Goal: Task Accomplishment & Management: Manage account settings

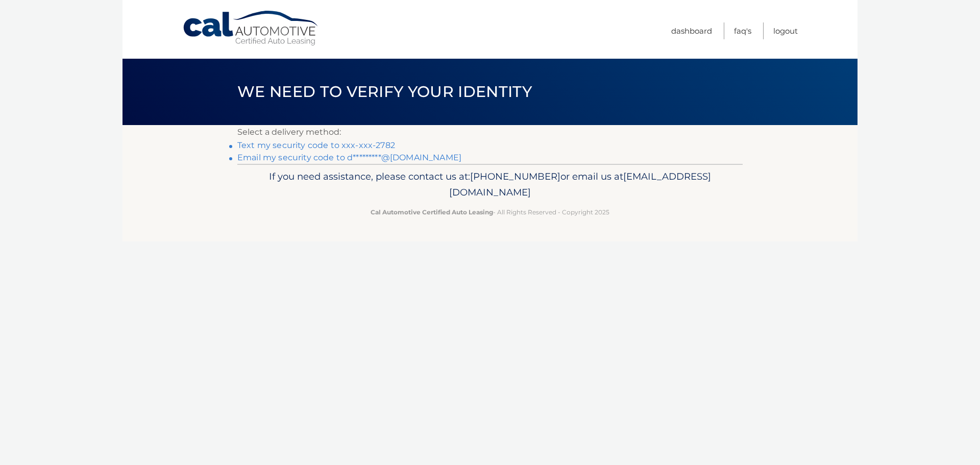
click at [316, 143] on link "Text my security code to xxx-xxx-2782" at bounding box center [316, 145] width 158 height 10
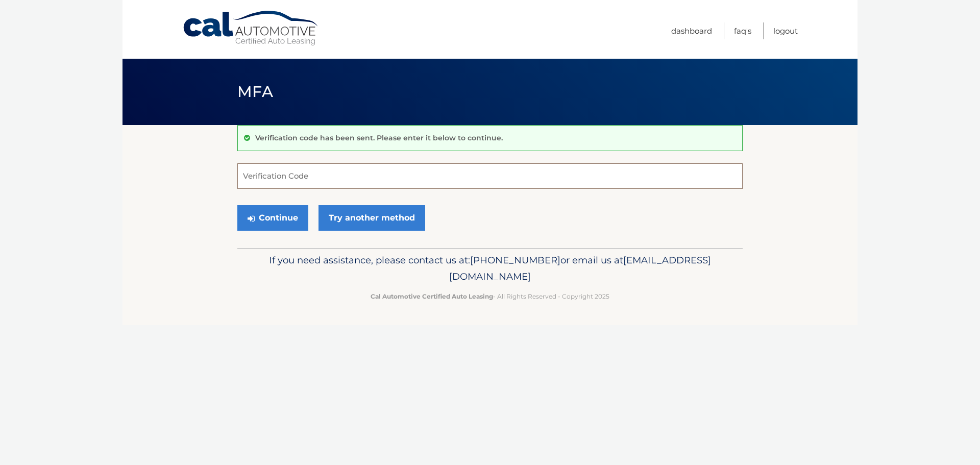
drag, startPoint x: 380, startPoint y: 177, endPoint x: 379, endPoint y: 171, distance: 5.7
click at [379, 171] on input "Verification Code" at bounding box center [489, 176] width 505 height 26
type input "058210"
click at [288, 224] on button "Continue" at bounding box center [272, 218] width 71 height 26
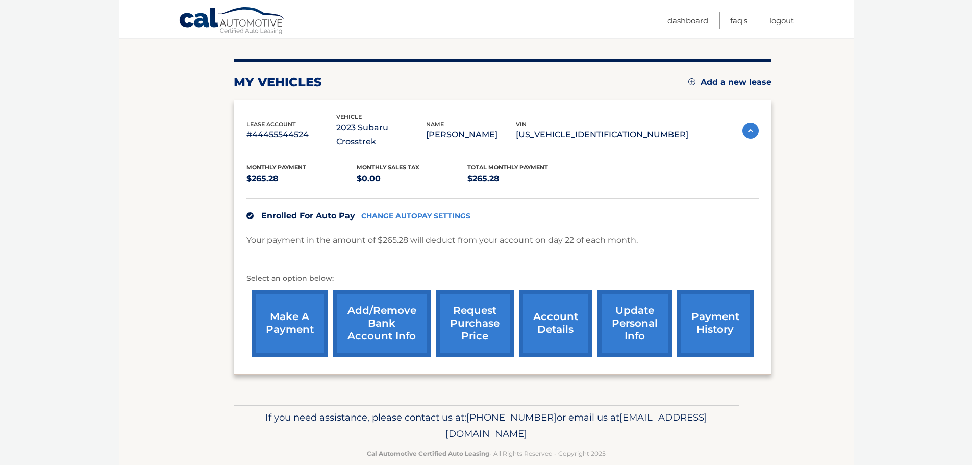
scroll to position [115, 0]
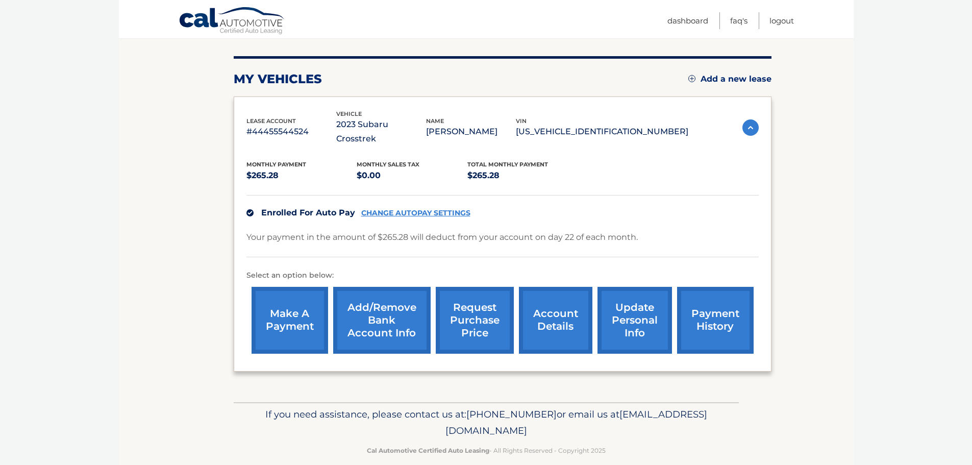
click at [715, 297] on link "payment history" at bounding box center [715, 320] width 77 height 67
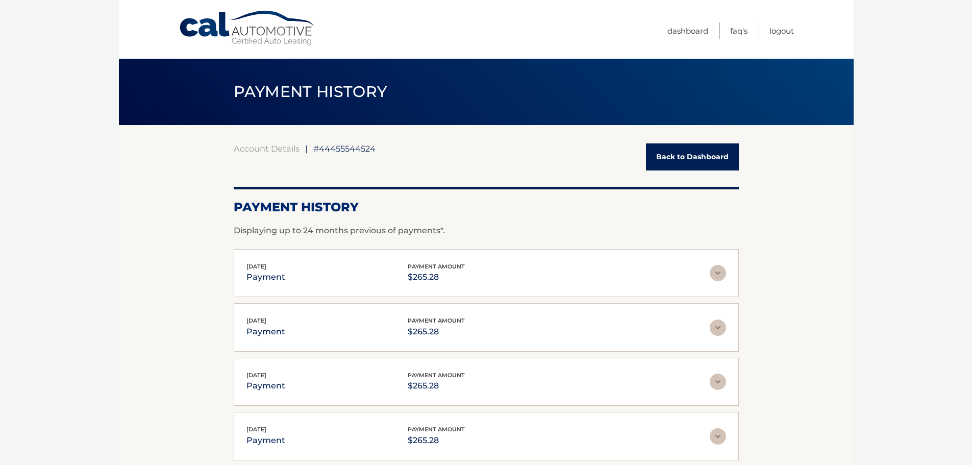
click at [677, 167] on link "Back to Dashboard" at bounding box center [692, 156] width 93 height 27
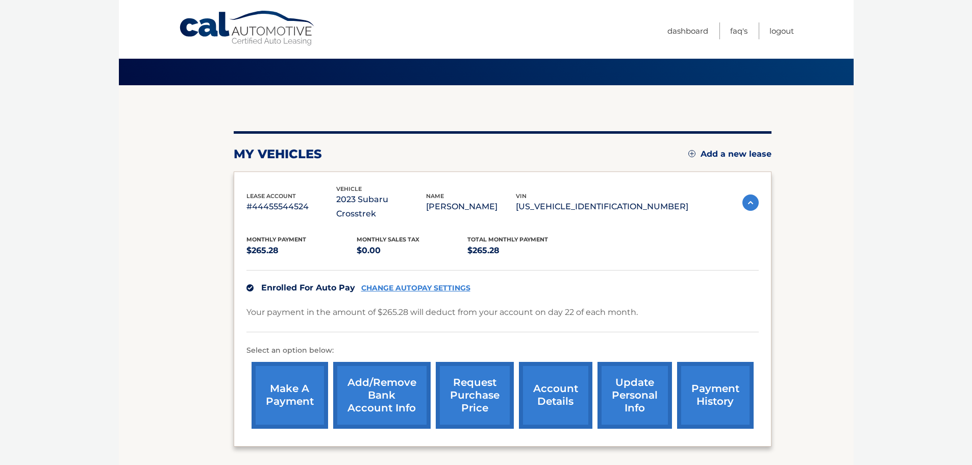
scroll to position [102, 0]
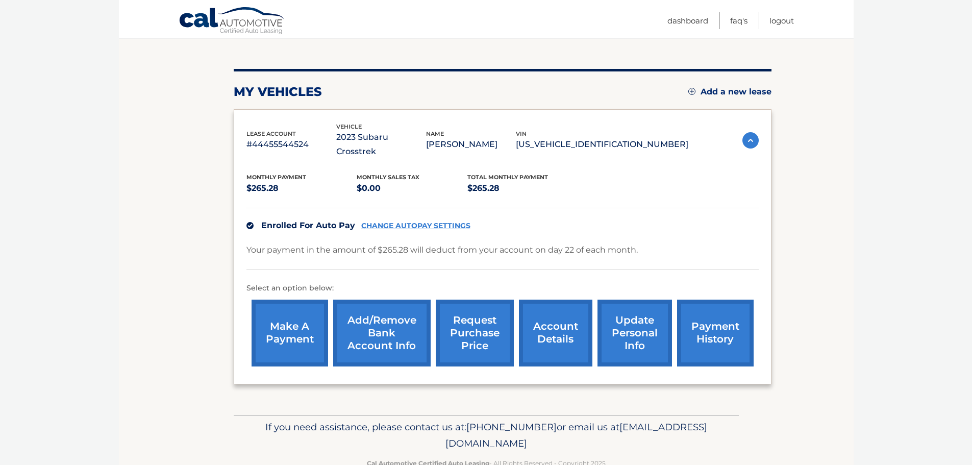
click at [550, 310] on link "account details" at bounding box center [555, 332] width 73 height 67
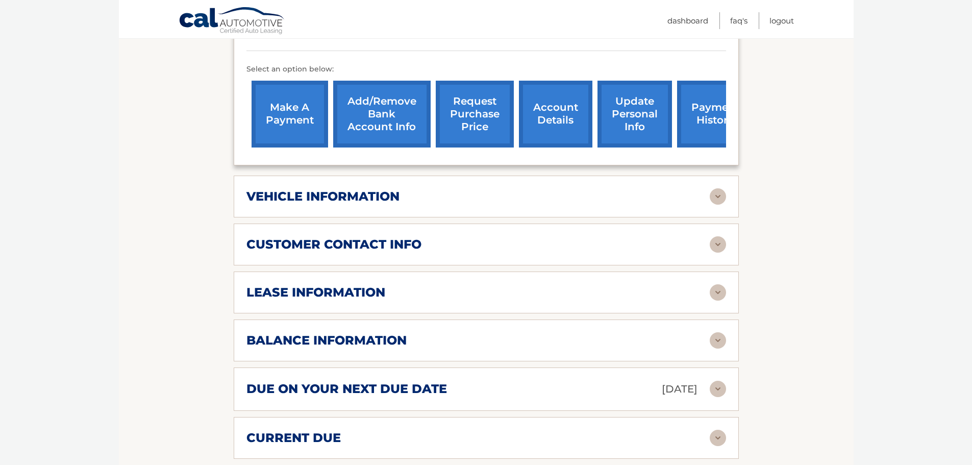
scroll to position [357, 0]
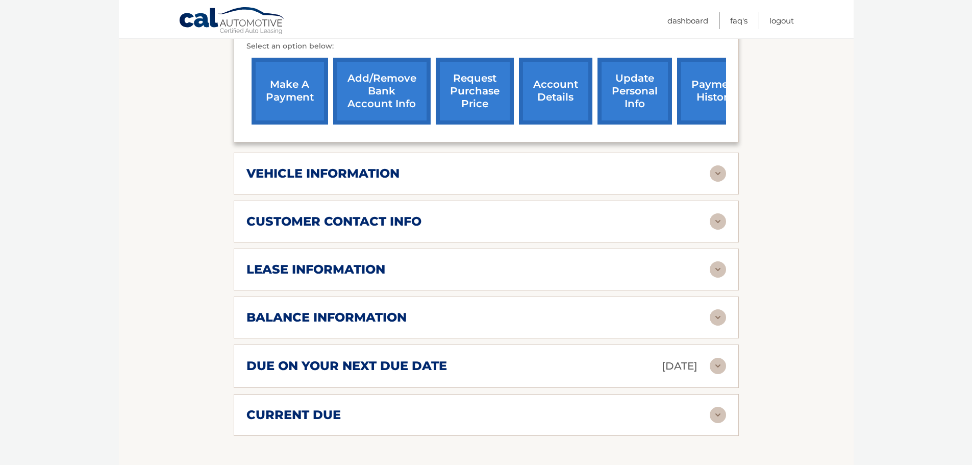
click at [723, 309] on img at bounding box center [718, 317] width 16 height 16
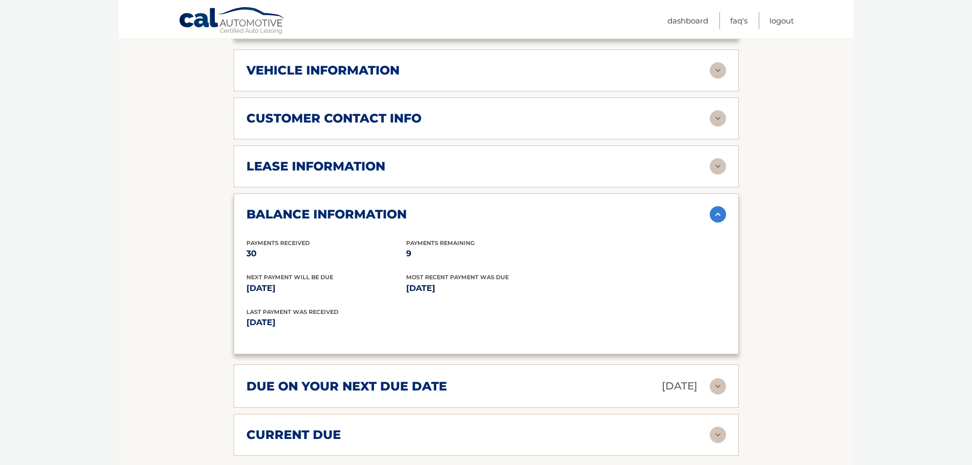
scroll to position [459, 0]
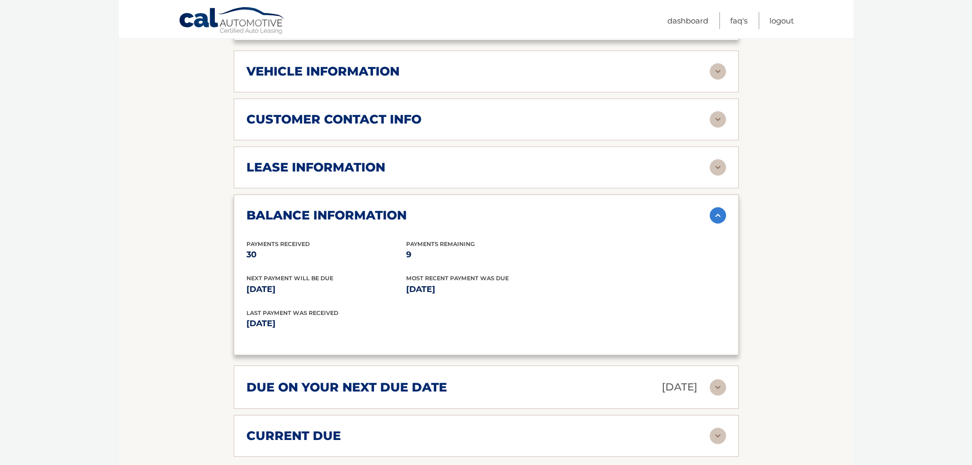
click at [723, 159] on img at bounding box center [718, 167] width 16 height 16
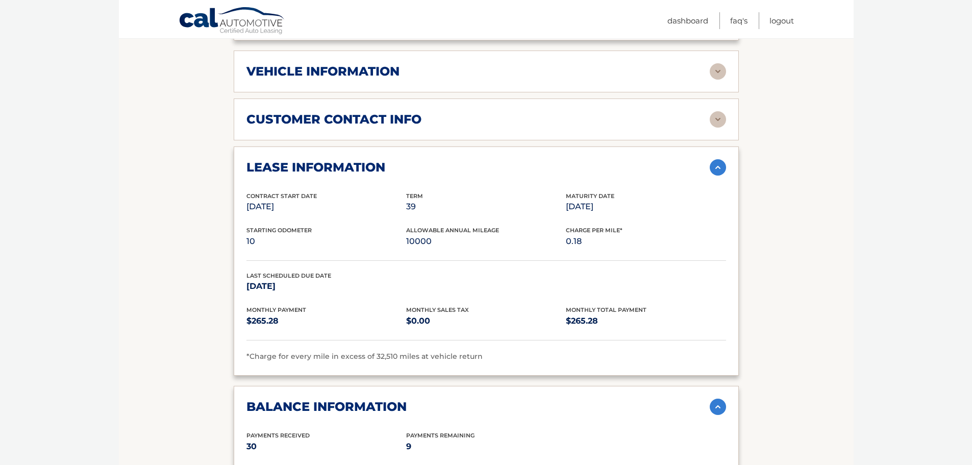
click at [723, 159] on img at bounding box center [718, 167] width 16 height 16
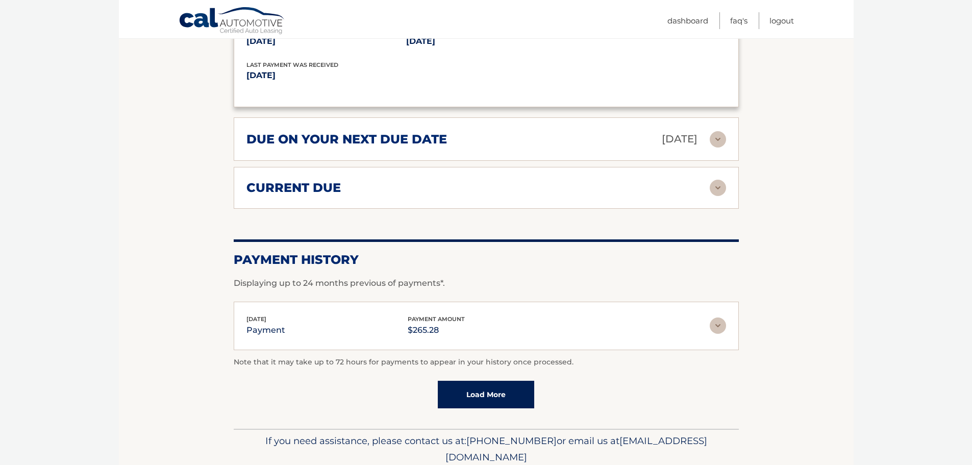
scroll to position [714, 0]
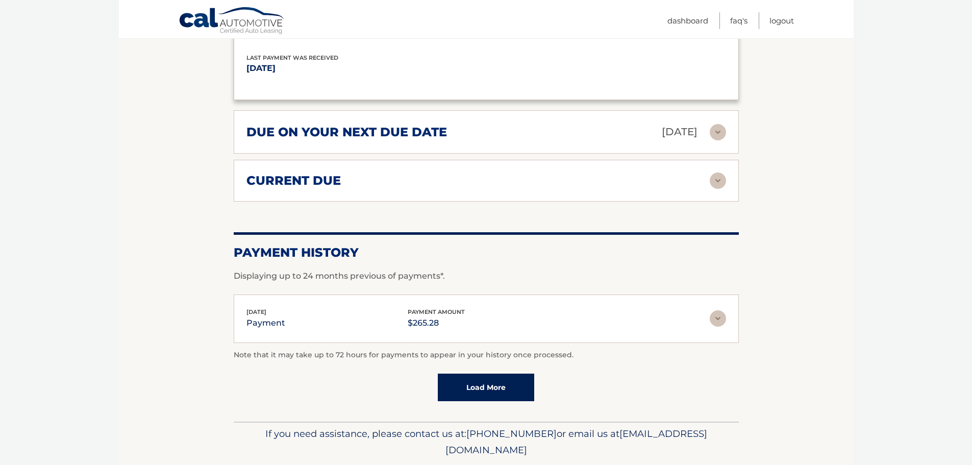
click at [722, 173] on img at bounding box center [718, 180] width 16 height 16
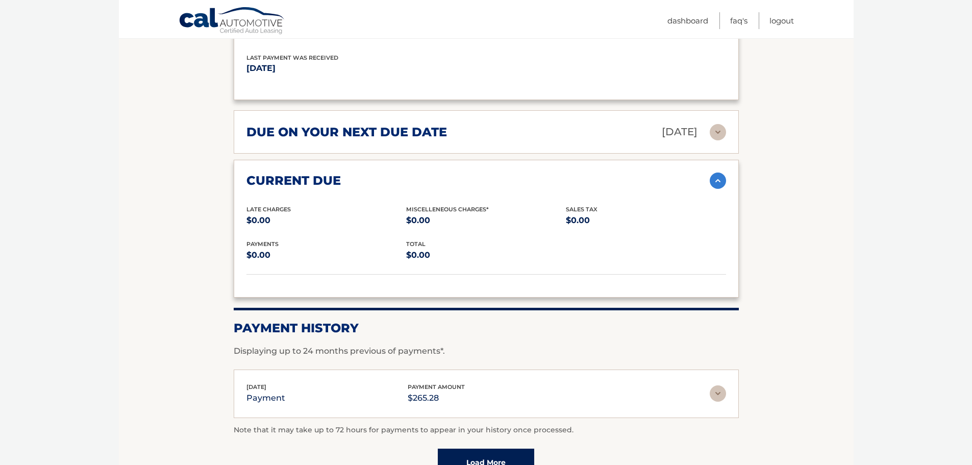
click at [714, 174] on img at bounding box center [718, 180] width 16 height 16
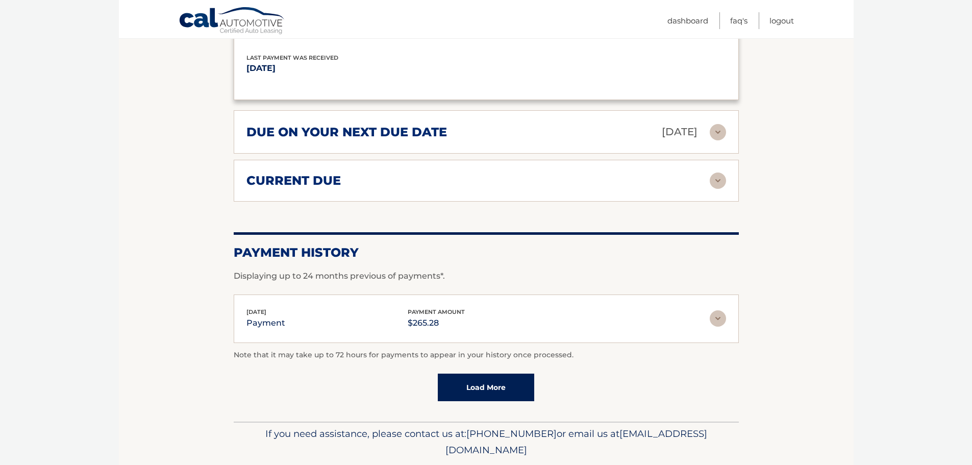
click at [714, 124] on img at bounding box center [718, 132] width 16 height 16
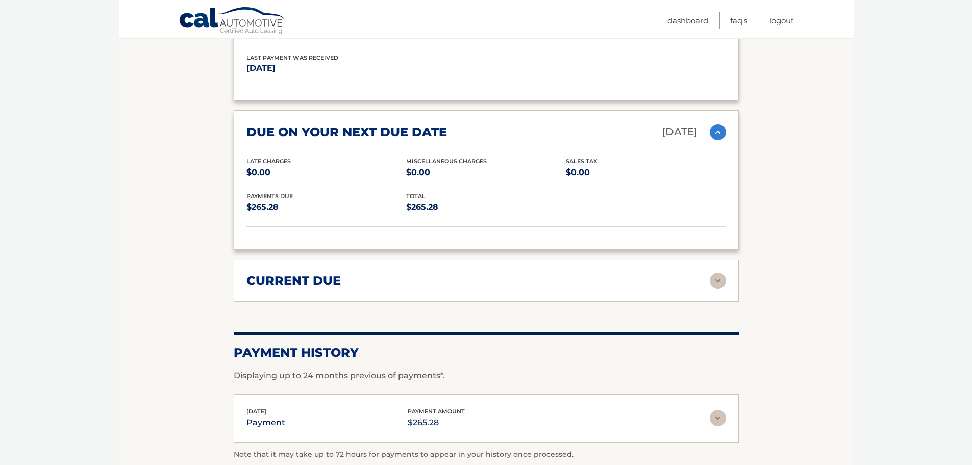
click at [714, 124] on img at bounding box center [718, 132] width 16 height 16
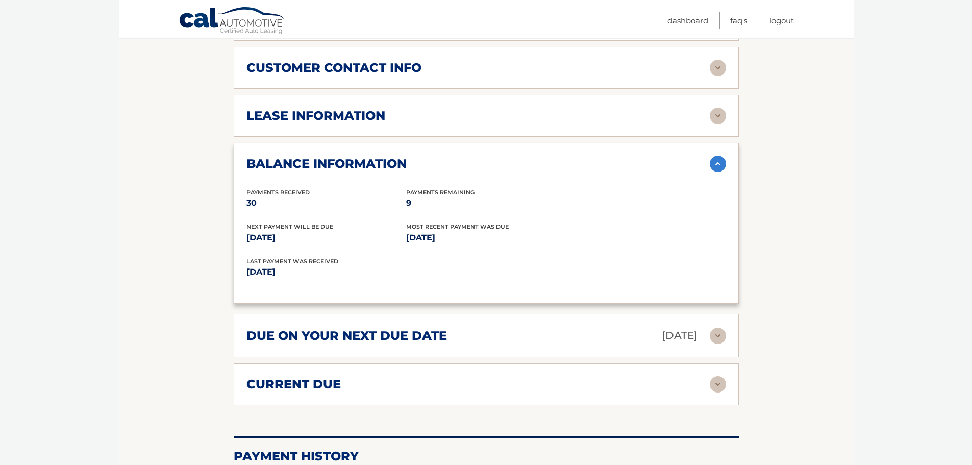
scroll to position [510, 0]
click at [715, 156] on img at bounding box center [718, 164] width 16 height 16
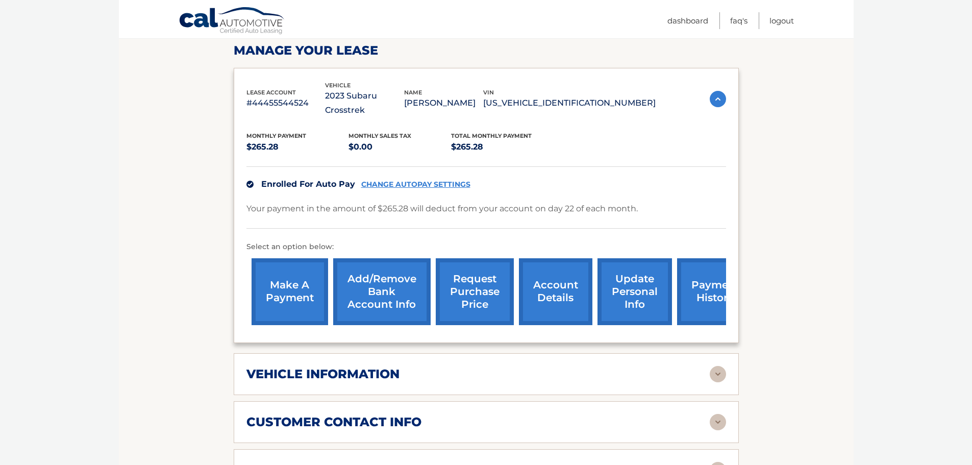
scroll to position [153, 0]
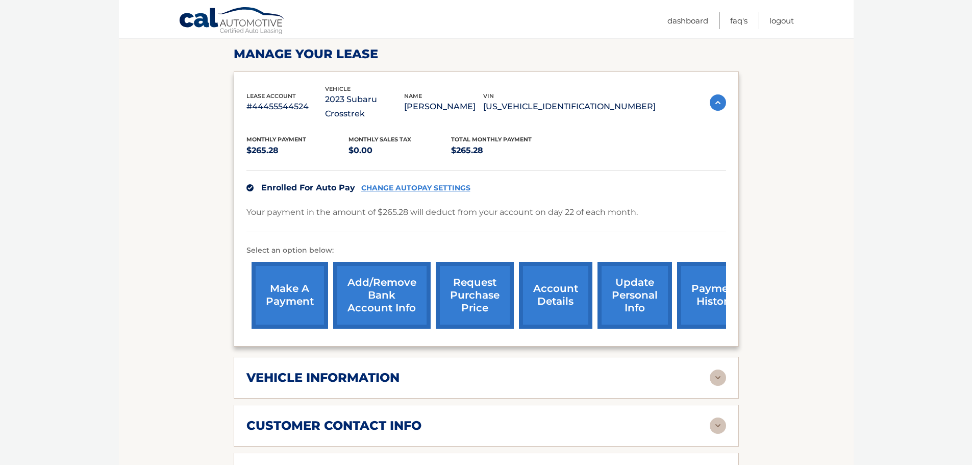
click at [461, 288] on link "request purchase price" at bounding box center [475, 295] width 78 height 67
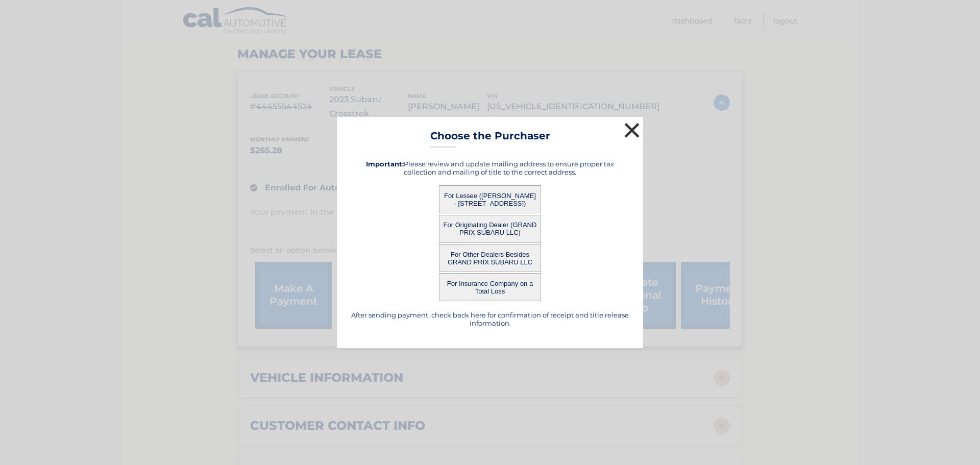
click at [632, 128] on button "×" at bounding box center [631, 130] width 20 height 20
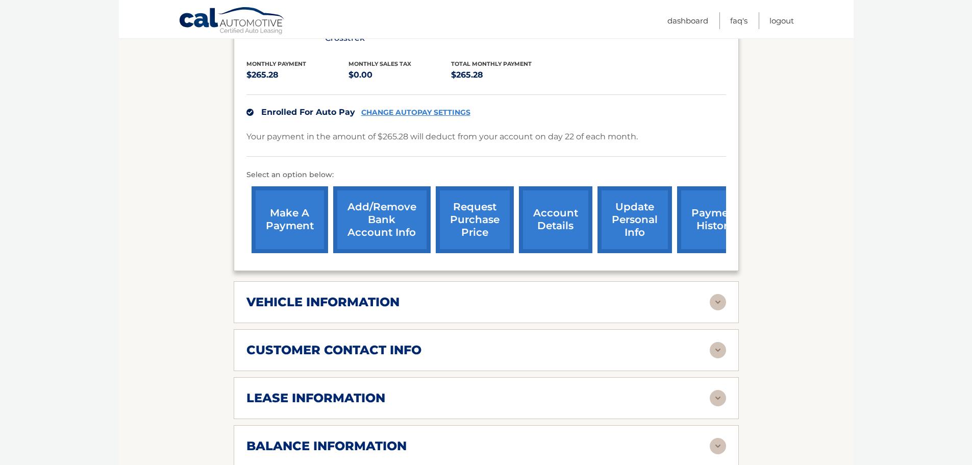
scroll to position [255, 0]
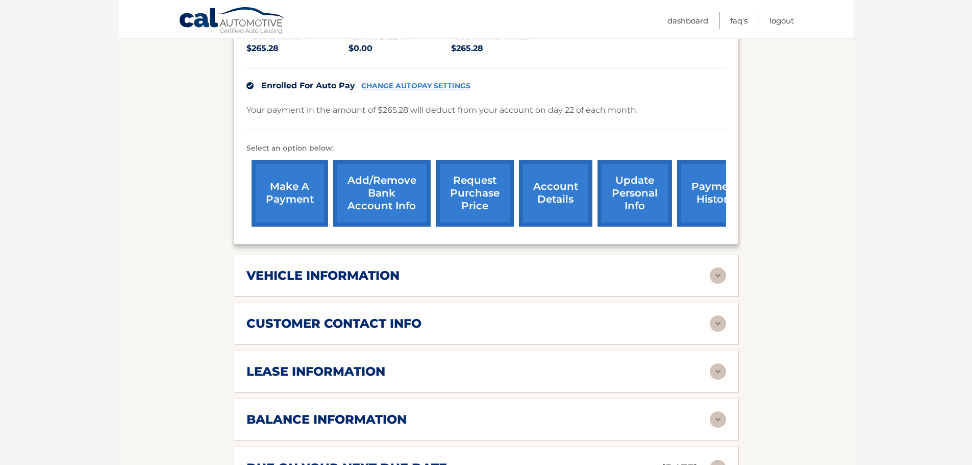
click at [458, 268] on div "vehicle information" at bounding box center [477, 275] width 463 height 15
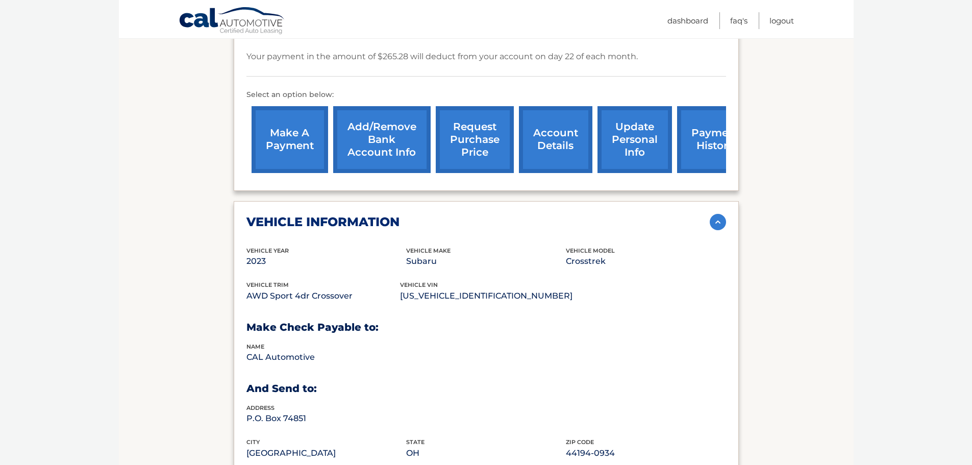
scroll to position [306, 0]
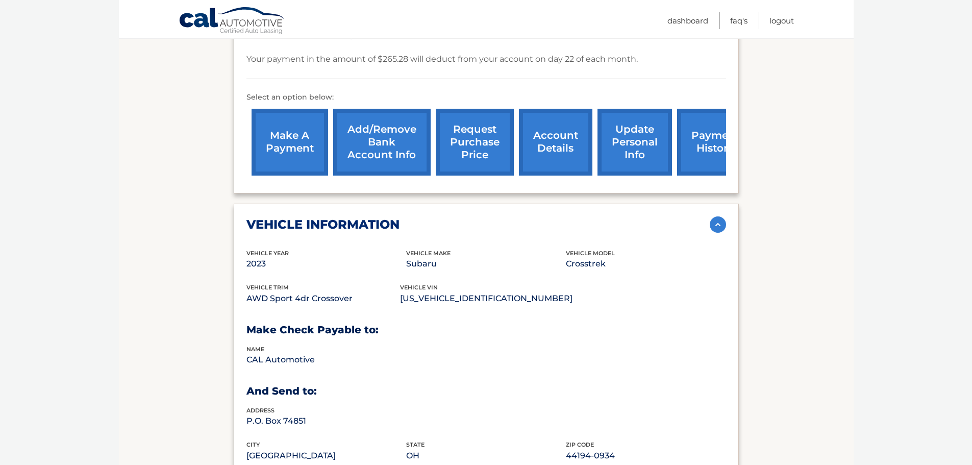
click at [474, 217] on div "vehicle information" at bounding box center [477, 224] width 463 height 15
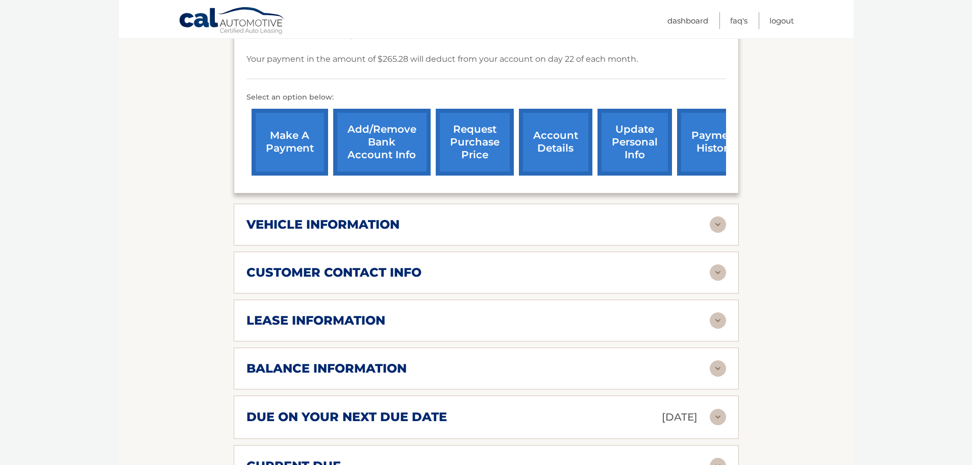
click at [454, 265] on div "customer contact info" at bounding box center [477, 272] width 463 height 15
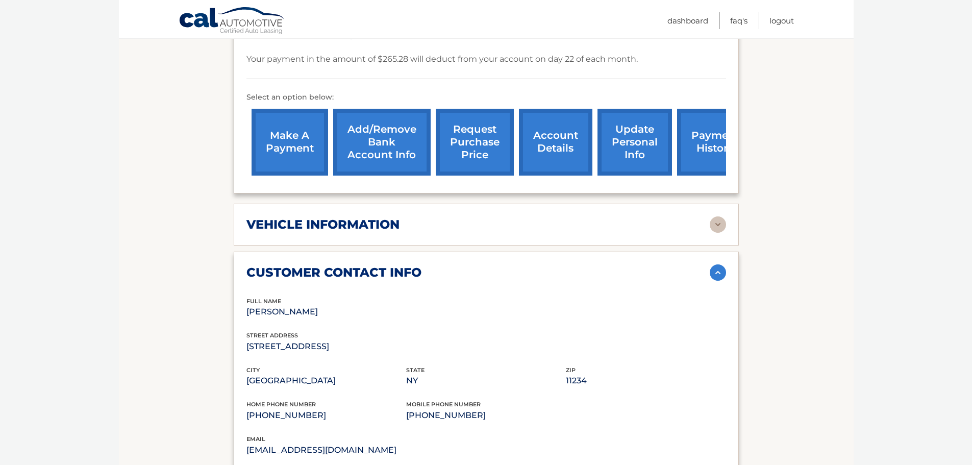
click at [454, 265] on div "customer contact info" at bounding box center [477, 272] width 463 height 15
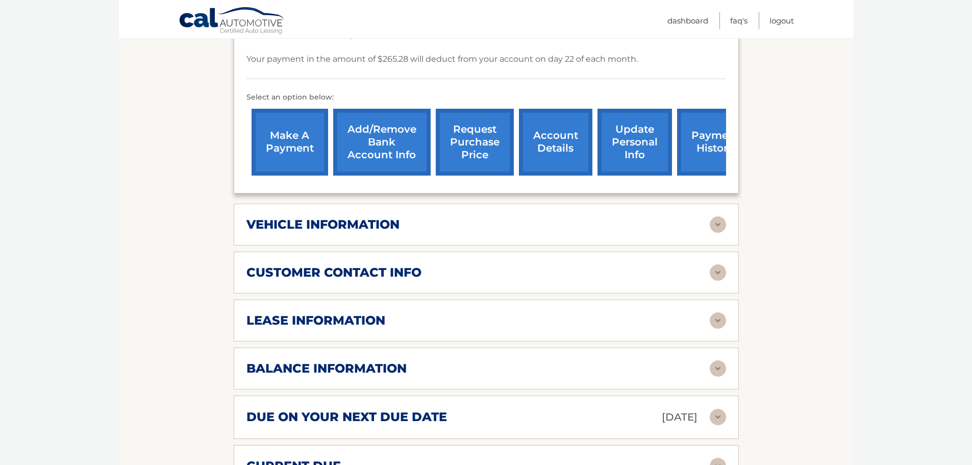
click at [426, 313] on div "lease information" at bounding box center [477, 320] width 463 height 15
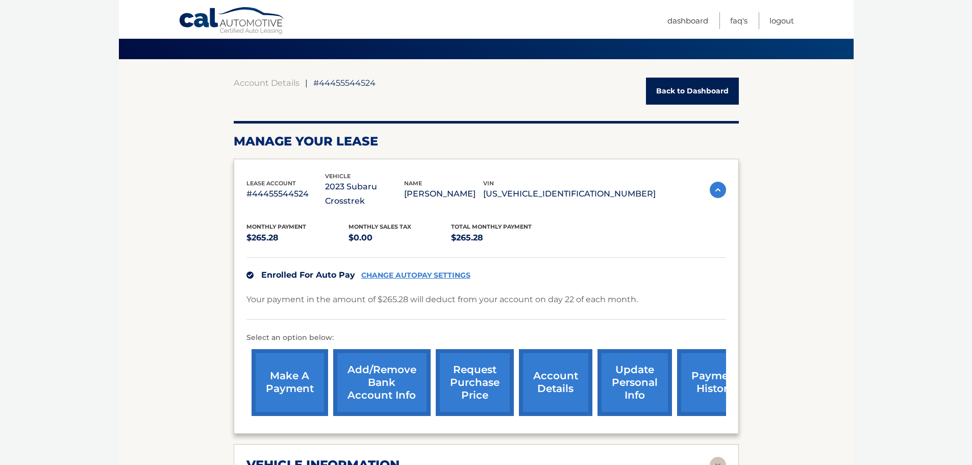
scroll to position [51, 0]
